Goal: Check status: Check status

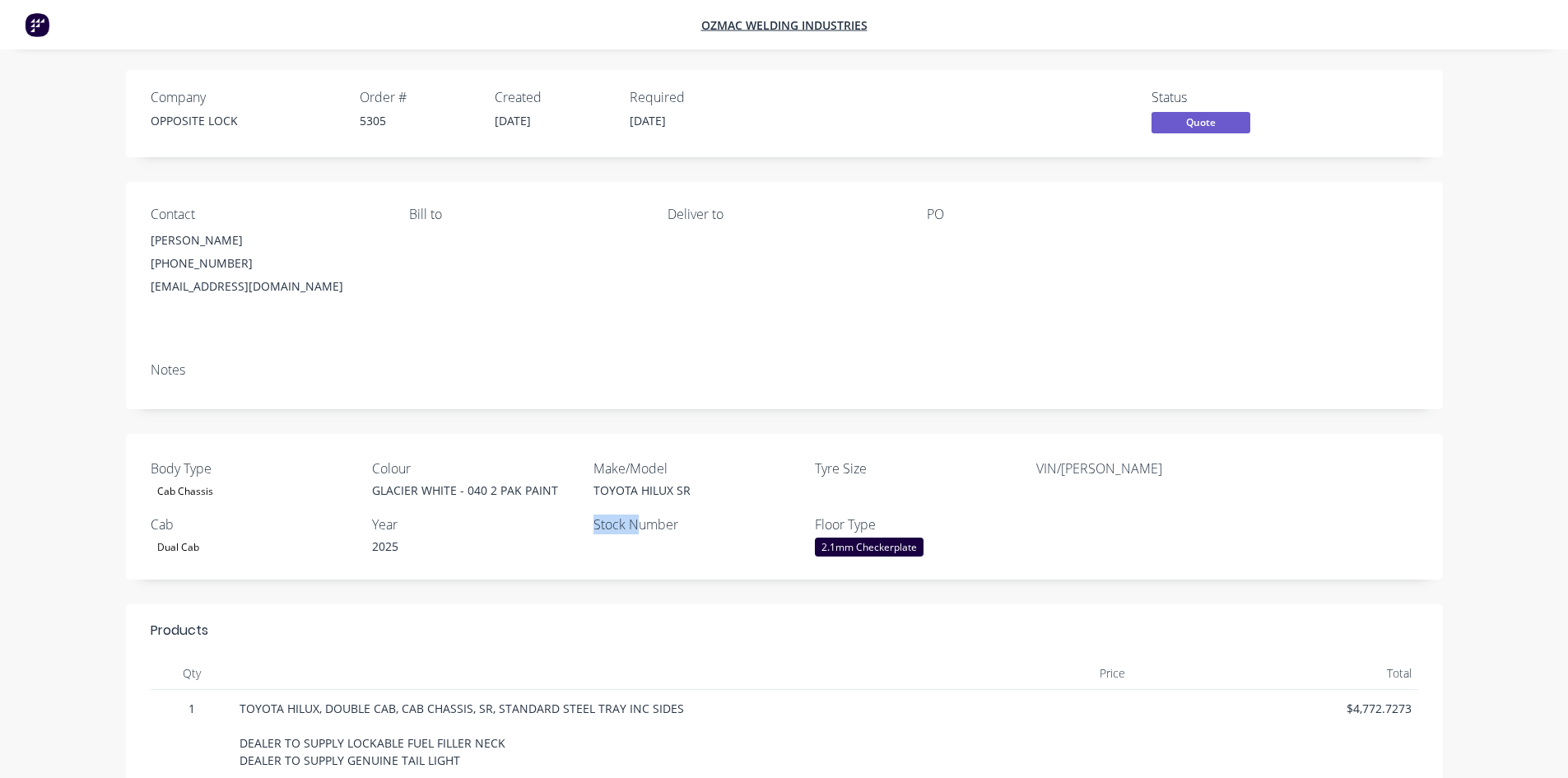
drag, startPoint x: 592, startPoint y: 518, endPoint x: 794, endPoint y: 540, distance: 203.2
click at [768, 536] on div "Body Type Cab Chassis Colour GLACIER WHITE - 040 2 PAK PAINT Make/Model TOYOTA …" at bounding box center [784, 507] width 1317 height 146
click at [748, 540] on div "Stock Number" at bounding box center [696, 534] width 206 height 41
click at [661, 531] on label "Stock Number" at bounding box center [696, 524] width 206 height 20
click at [1200, 120] on span "Quote" at bounding box center [1200, 122] width 99 height 21
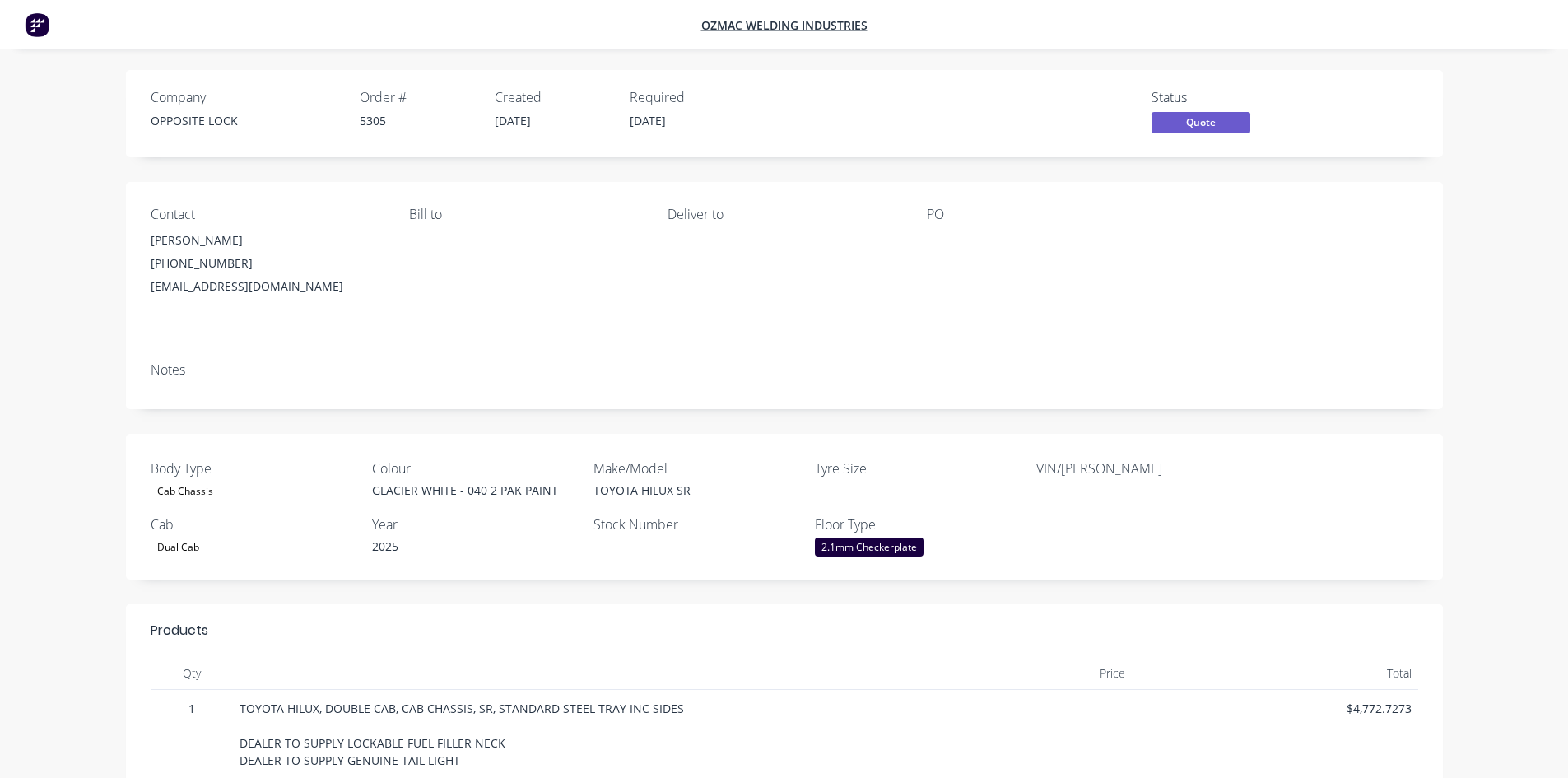
click at [391, 147] on div "Company OPPOSITE LOCK Order # 5305 Created [DATE] Required [DATE] Status Quote" at bounding box center [784, 113] width 1317 height 87
click at [758, 27] on span "Ozmac Welding Industries" at bounding box center [784, 25] width 166 height 16
